Goal: Information Seeking & Learning: Compare options

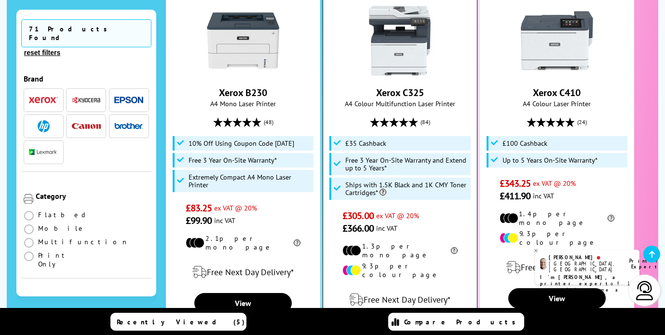
scroll to position [313, 0]
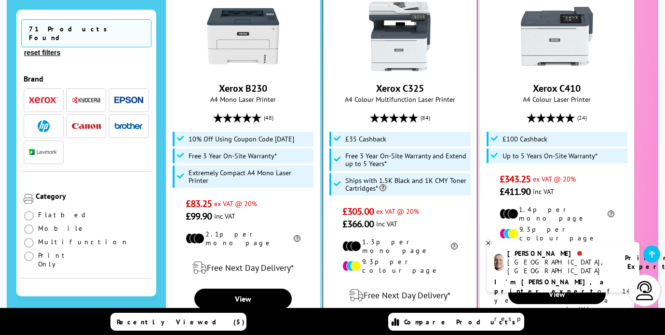
click at [416, 113] on icon at bounding box center [414, 118] width 10 height 10
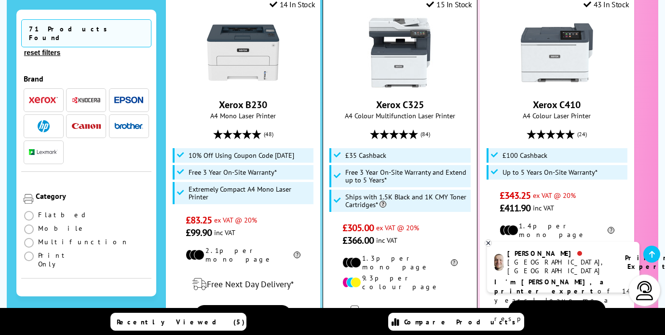
scroll to position [287, 0]
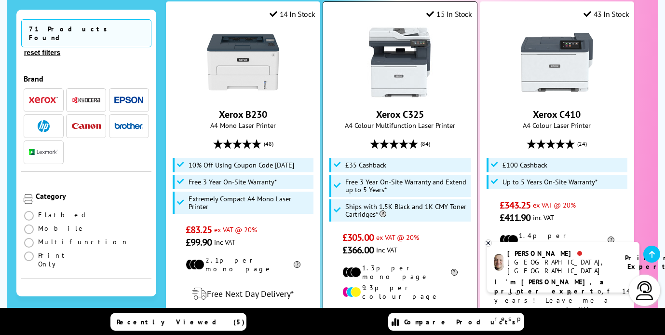
click at [399, 71] on img at bounding box center [400, 62] width 72 height 72
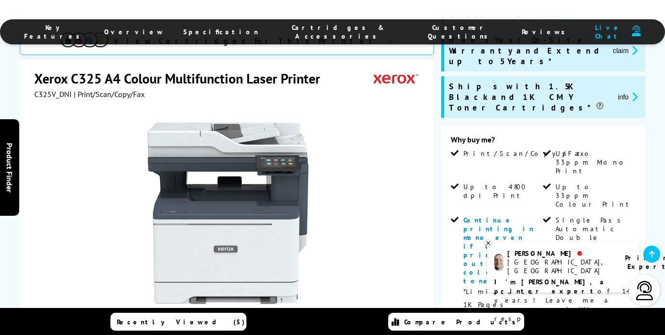
scroll to position [142, 0]
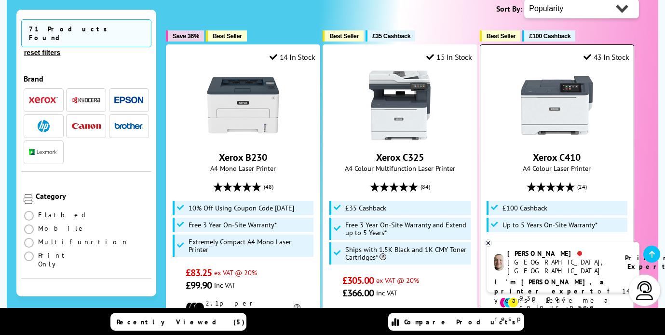
scroll to position [244, 0]
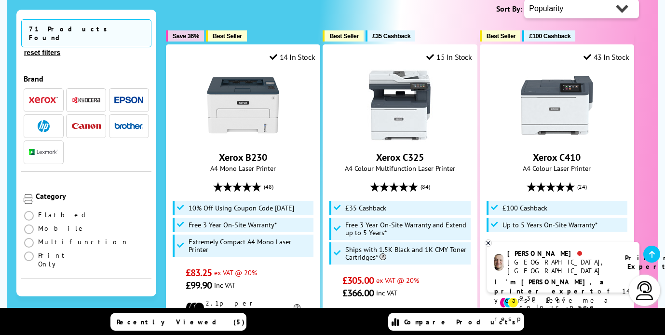
click at [489, 244] on icon at bounding box center [488, 242] width 3 height 3
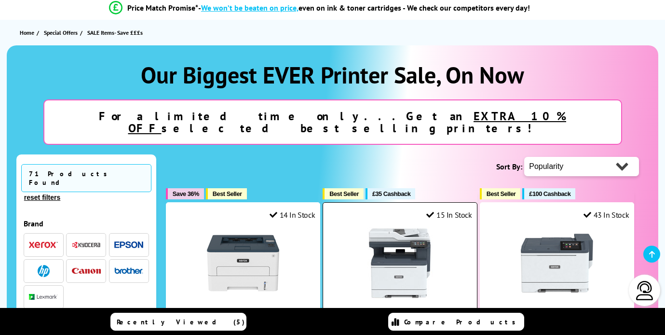
scroll to position [79, 0]
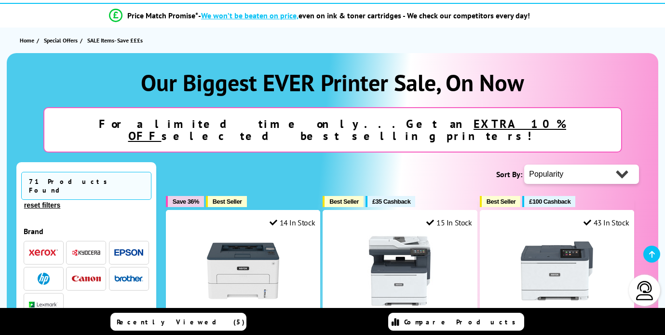
click at [44, 249] on img "button" at bounding box center [43, 252] width 29 height 7
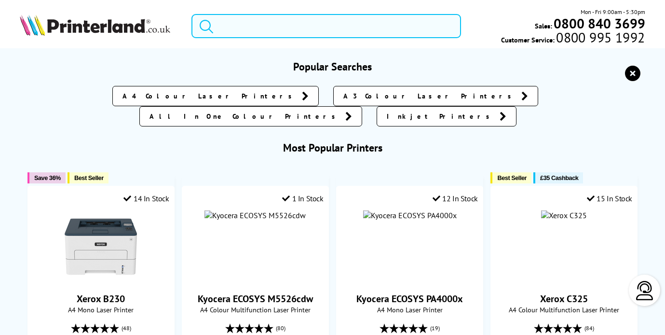
click at [309, 21] on input "search" at bounding box center [327, 26] width 270 height 24
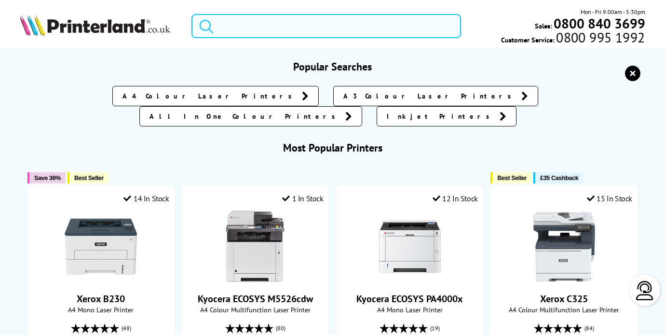
paste input "Xerox B315dni A4 40ppm Black & White (Mono) Wireless Multifunction Printer with…"
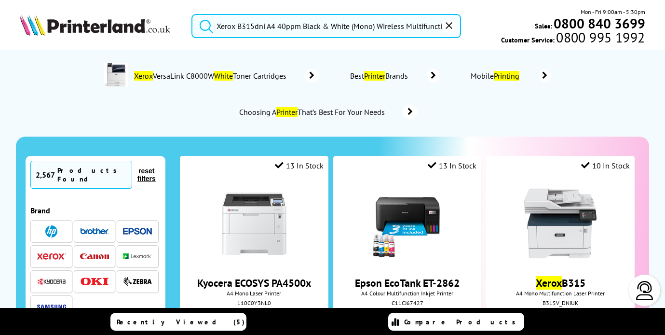
scroll to position [0, 90]
click at [192, 14] on button "submit" at bounding box center [204, 24] width 24 height 21
drag, startPoint x: 267, startPoint y: 25, endPoint x: 523, endPoint y: 27, distance: 256.1
click at [523, 27] on div "Xerox B315dni A4 40ppm Black & White (Mono) Wireless Multifunction Printer with…" at bounding box center [332, 28] width 665 height 42
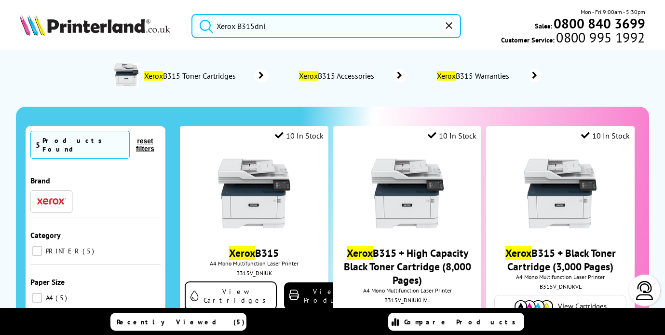
scroll to position [0, 0]
type input "Xerox B315dni"
click at [192, 14] on button "submit" at bounding box center [204, 24] width 24 height 21
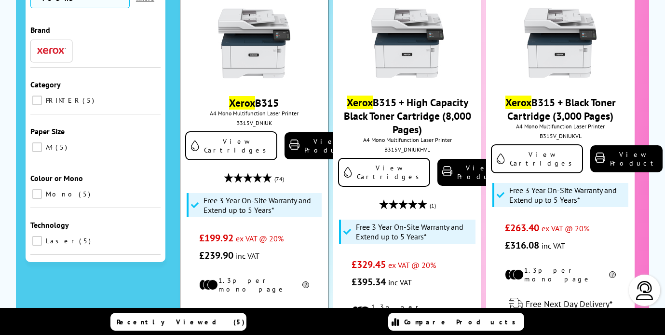
scroll to position [150, 0]
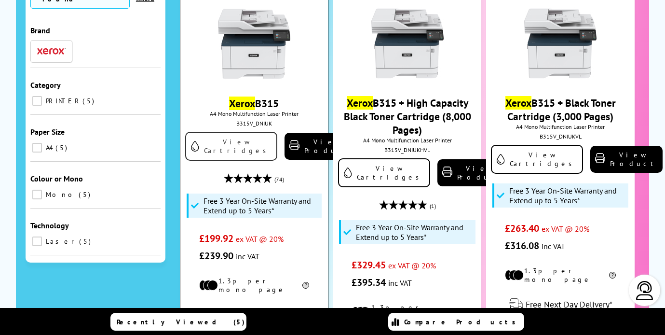
click at [236, 147] on link "View Cartridges" at bounding box center [231, 146] width 92 height 29
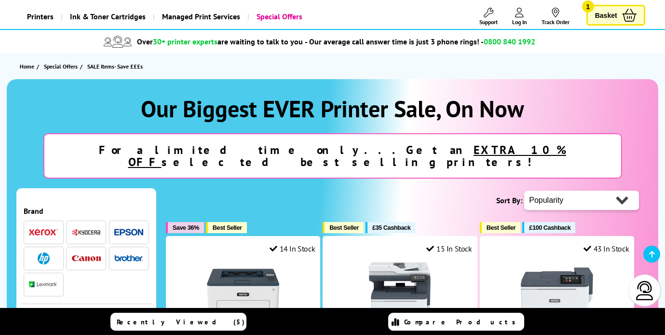
scroll to position [47, 0]
click at [45, 252] on img "button" at bounding box center [44, 258] width 12 height 12
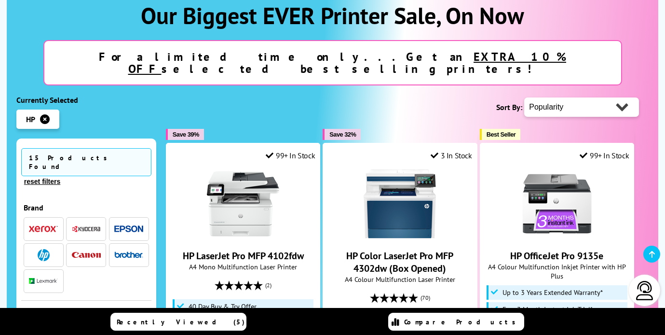
scroll to position [195, 0]
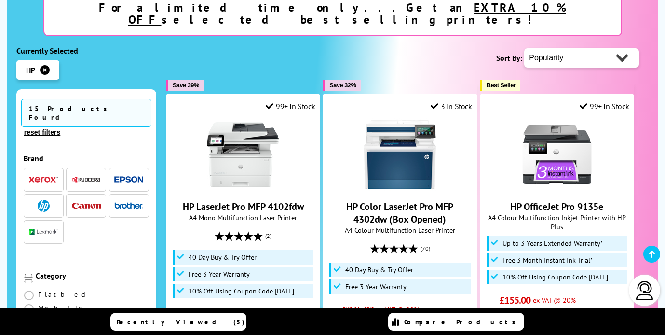
click at [39, 200] on img "button" at bounding box center [44, 206] width 12 height 12
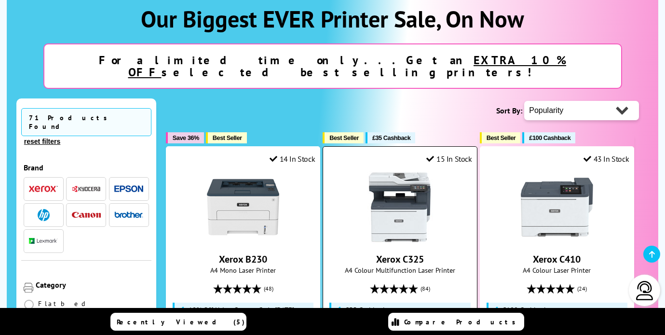
scroll to position [146, 0]
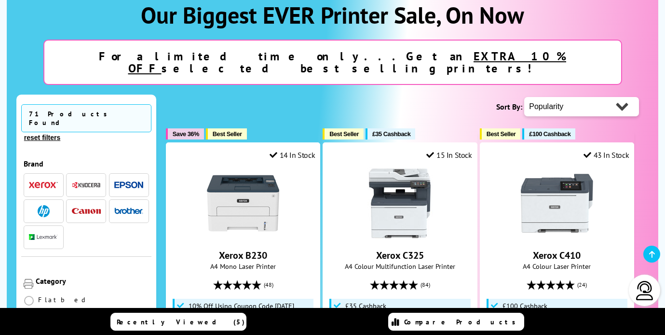
click at [41, 205] on img "button" at bounding box center [44, 211] width 12 height 12
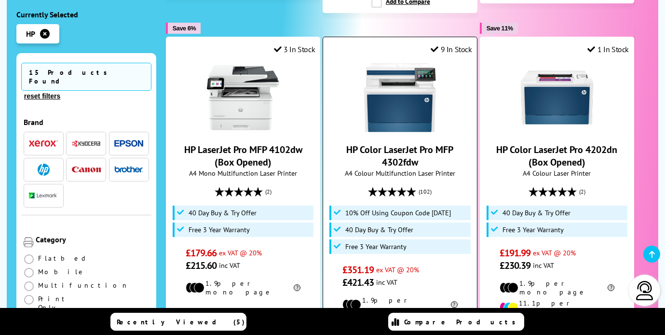
scroll to position [654, 0]
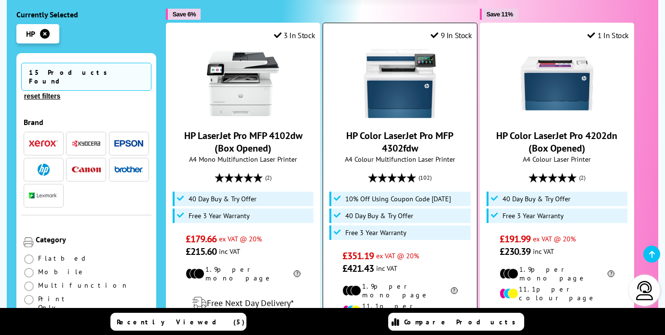
click at [399, 173] on icon at bounding box center [402, 178] width 10 height 10
click at [401, 79] on img at bounding box center [400, 83] width 72 height 72
